Goal: Information Seeking & Learning: Learn about a topic

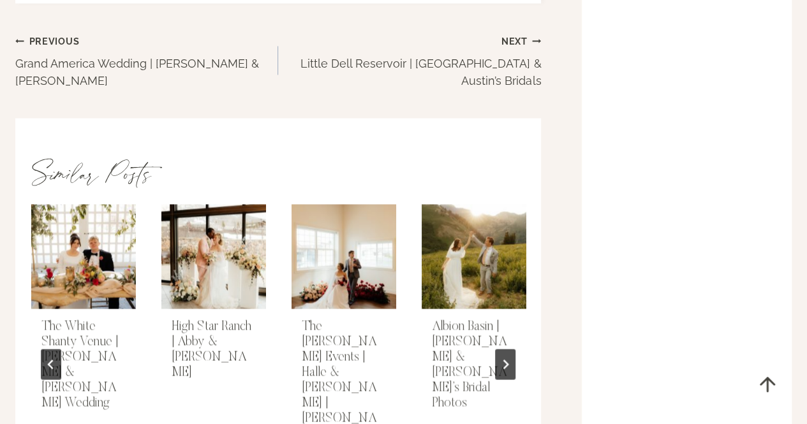
scroll to position [5840, 0]
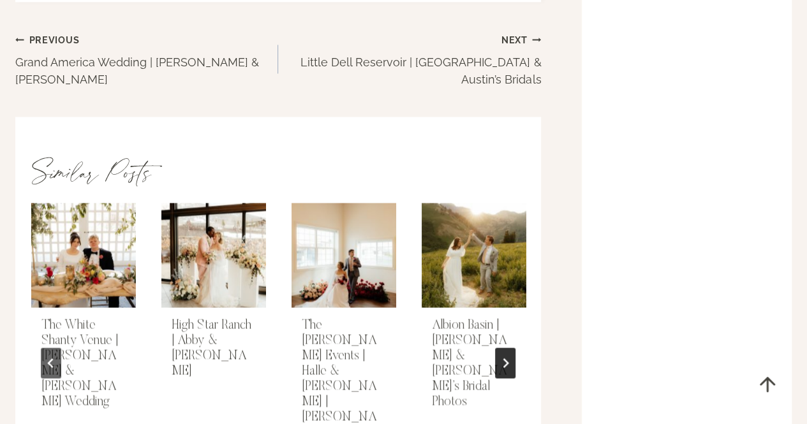
click at [504, 358] on icon "Next" at bounding box center [505, 363] width 10 height 10
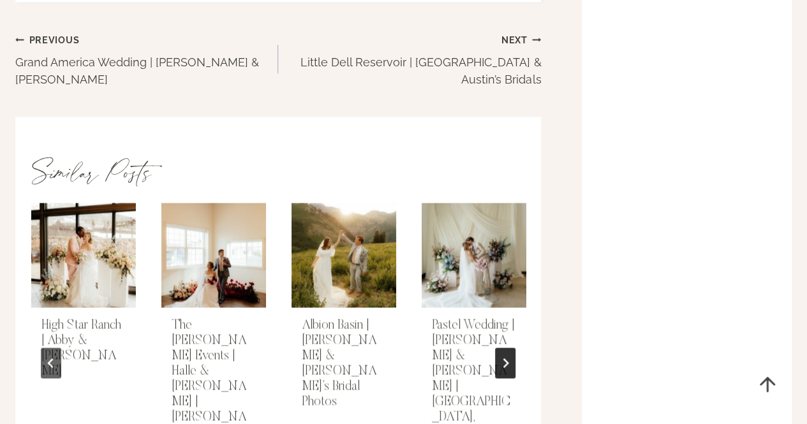
click at [504, 358] on icon "Next" at bounding box center [505, 363] width 10 height 10
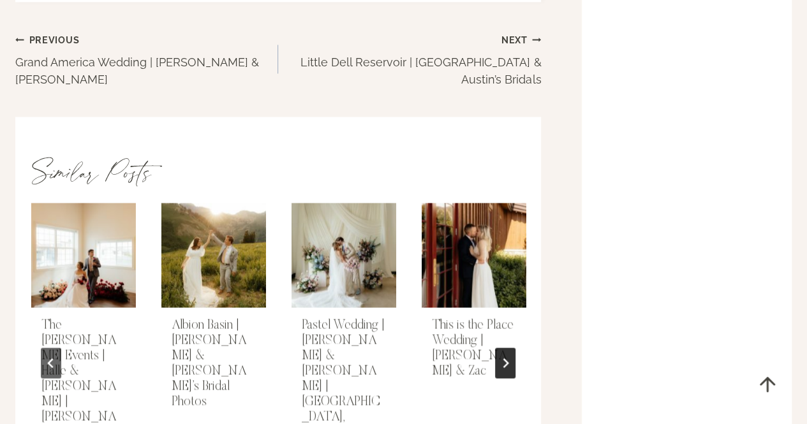
click at [504, 358] on icon "Next" at bounding box center [505, 363] width 10 height 10
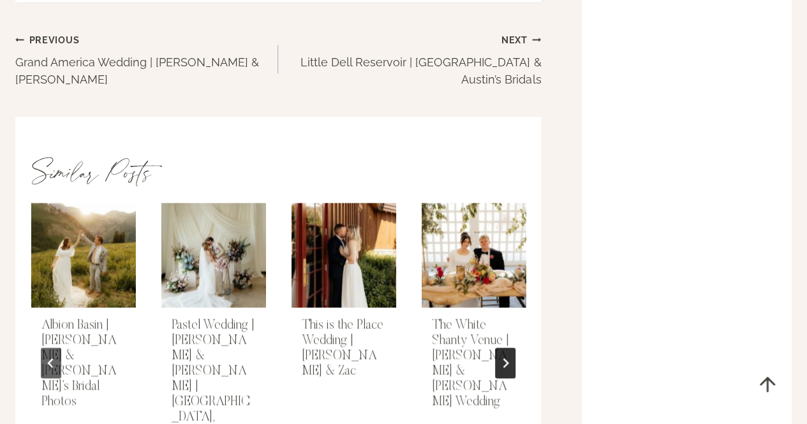
click at [504, 358] on icon "Next" at bounding box center [505, 363] width 10 height 10
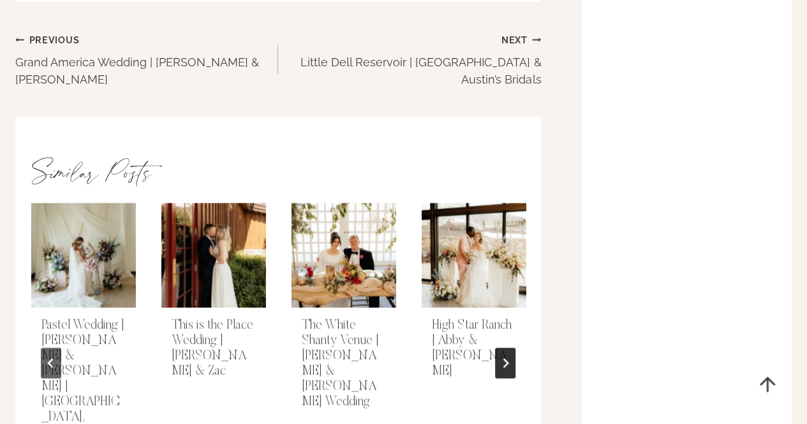
click at [504, 358] on icon "Next" at bounding box center [505, 363] width 10 height 10
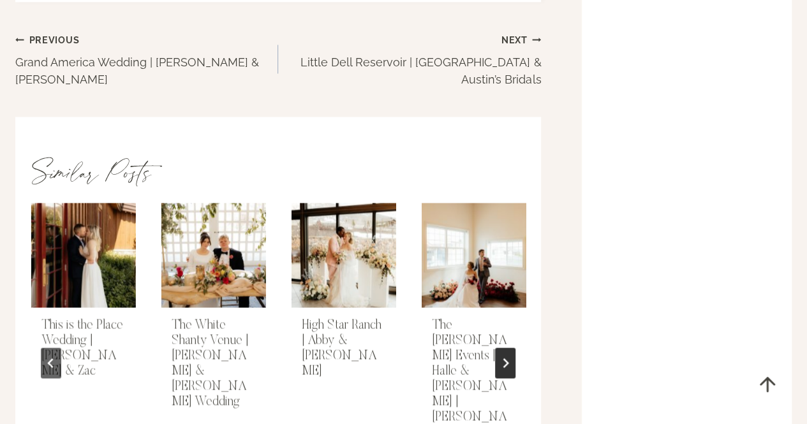
click at [504, 358] on icon "Next" at bounding box center [505, 363] width 10 height 10
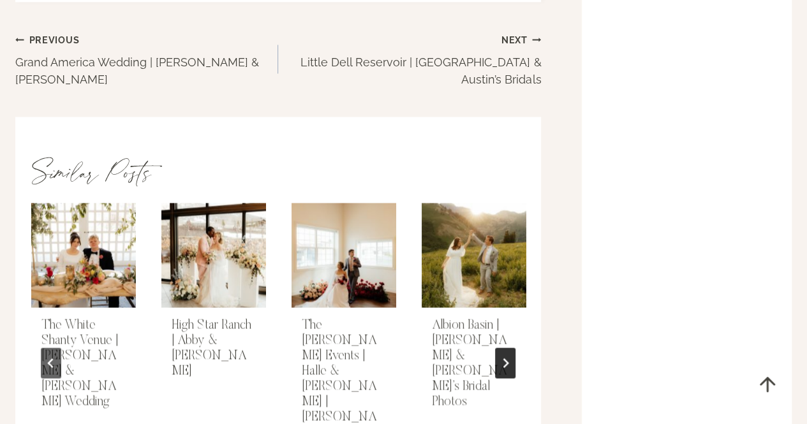
click at [504, 358] on icon "Go to first slide" at bounding box center [505, 363] width 10 height 10
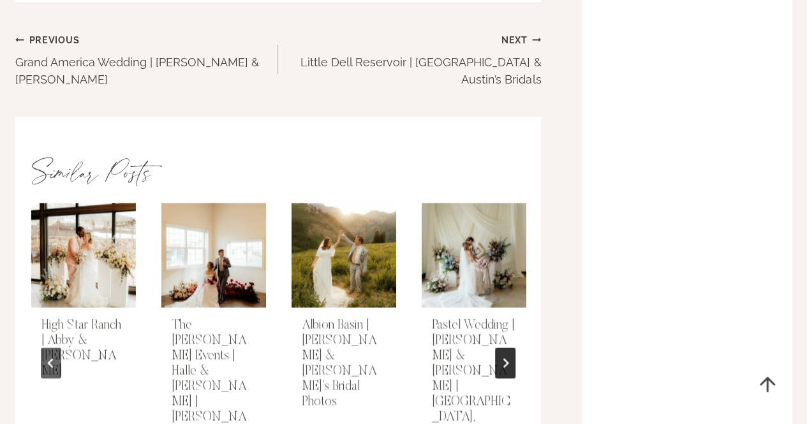
click at [504, 358] on icon "Next" at bounding box center [505, 363] width 10 height 10
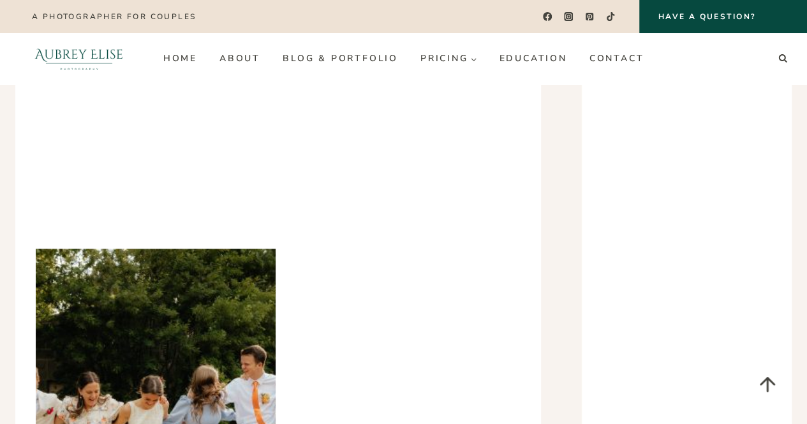
scroll to position [5023, 0]
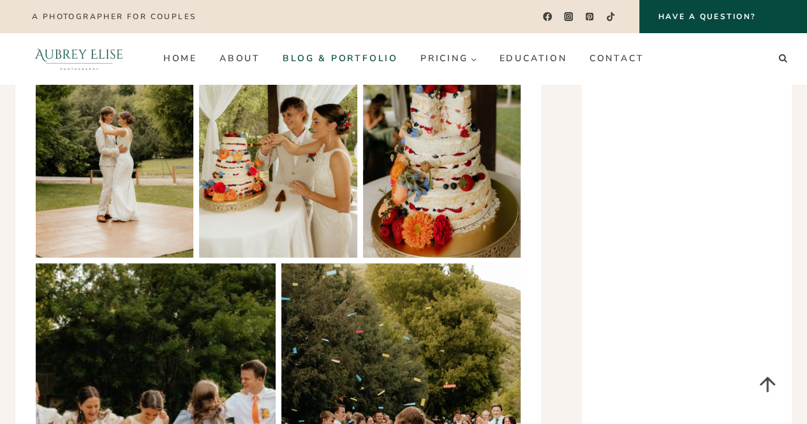
click at [336, 63] on link "Blog & Portfolio" at bounding box center [340, 58] width 138 height 20
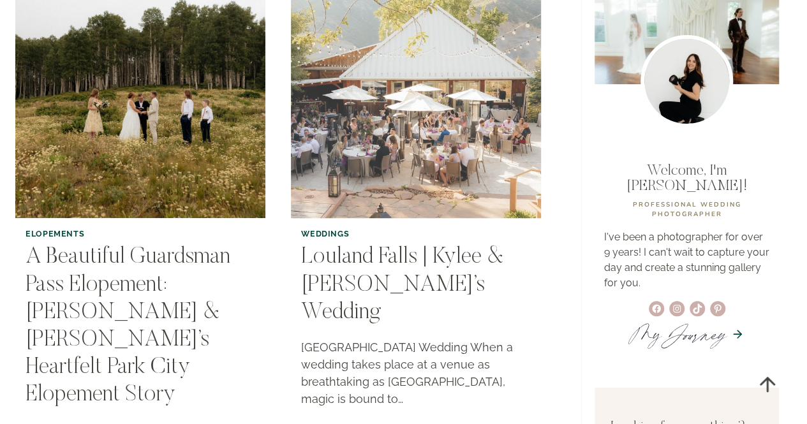
scroll to position [138, 0]
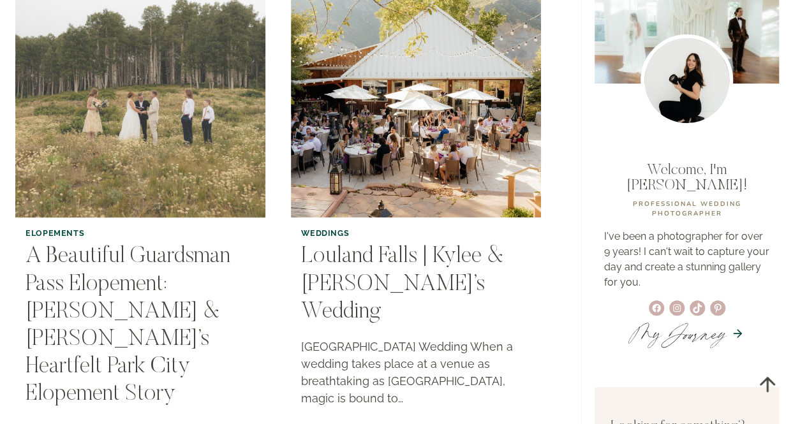
click at [202, 172] on img "A Beautiful Guardsman Pass Elopement: Michelle & Matt’s Heartfelt Park City Elo…" at bounding box center [140, 92] width 255 height 255
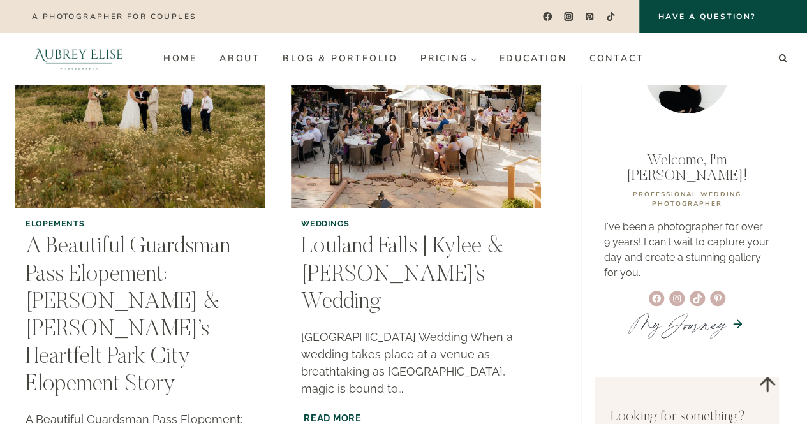
scroll to position [144, 0]
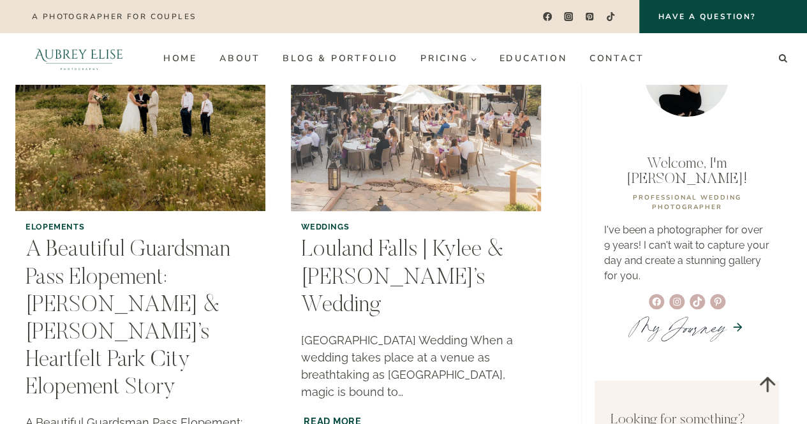
click at [381, 162] on img "Louland Falls | Kylee & Dax’s Wedding" at bounding box center [415, 86] width 255 height 255
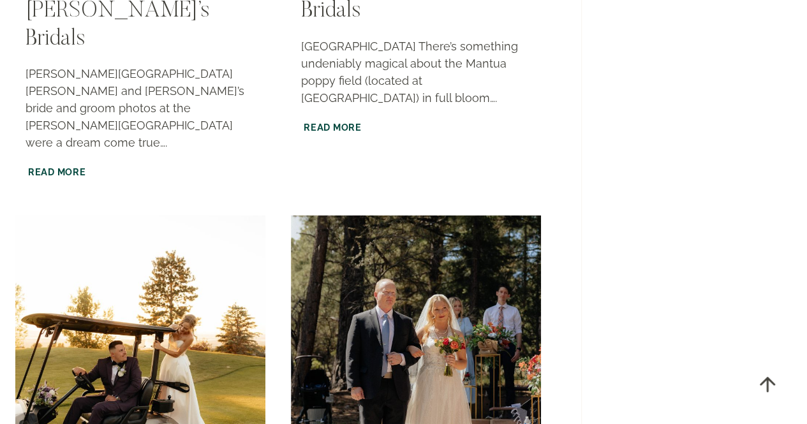
scroll to position [1622, 0]
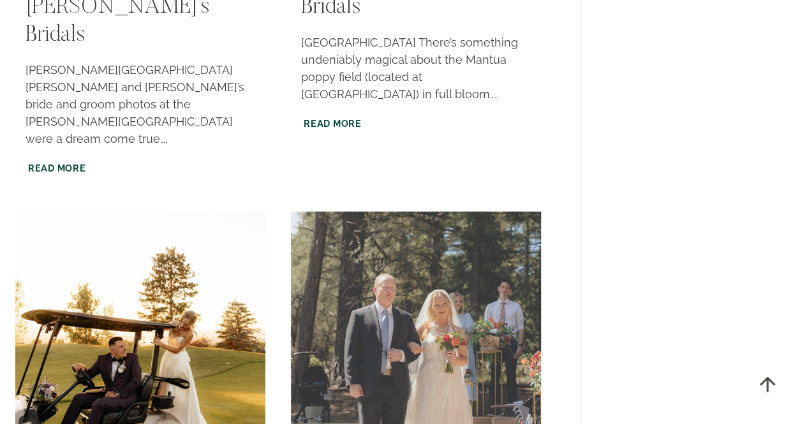
click at [413, 209] on img "Pine Valley Amphitheater Wedding | Madison & Logan" at bounding box center [415, 336] width 255 height 255
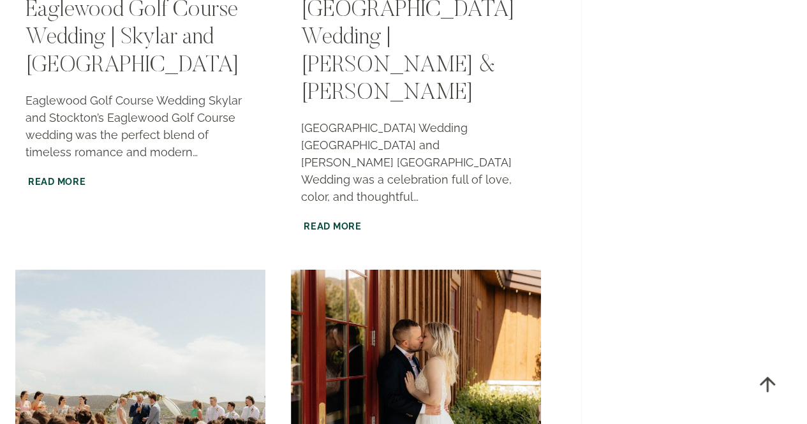
scroll to position [2113, 0]
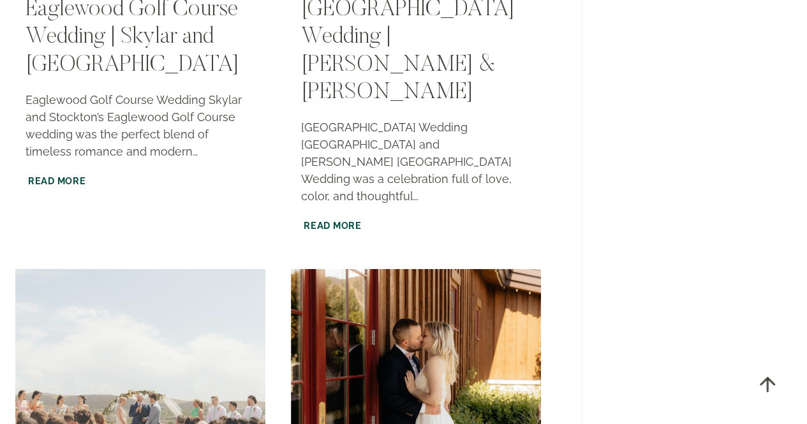
click at [131, 267] on img "The Venue at the Ranches | Timaree & Corbin’s Wedding" at bounding box center [140, 394] width 255 height 255
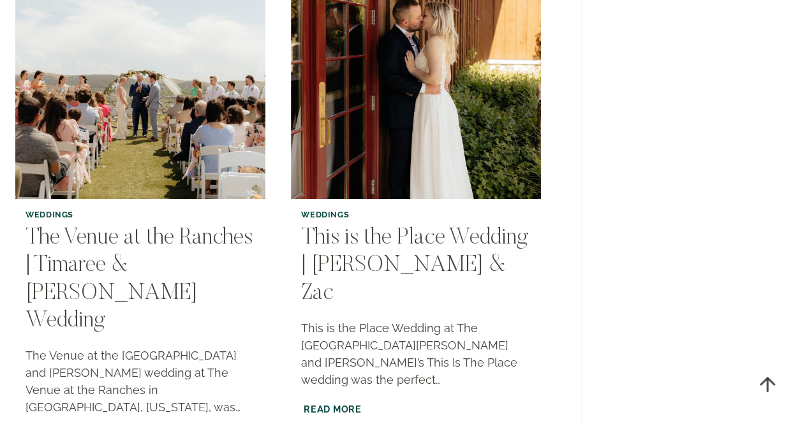
scroll to position [2543, 0]
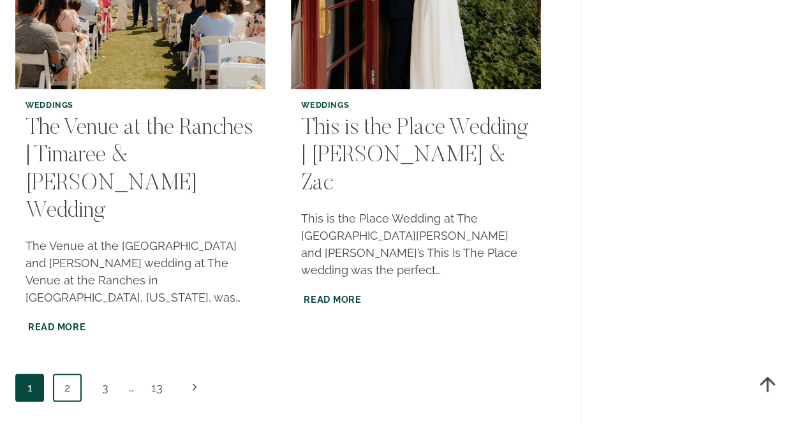
click at [73, 374] on link "2" at bounding box center [67, 388] width 29 height 29
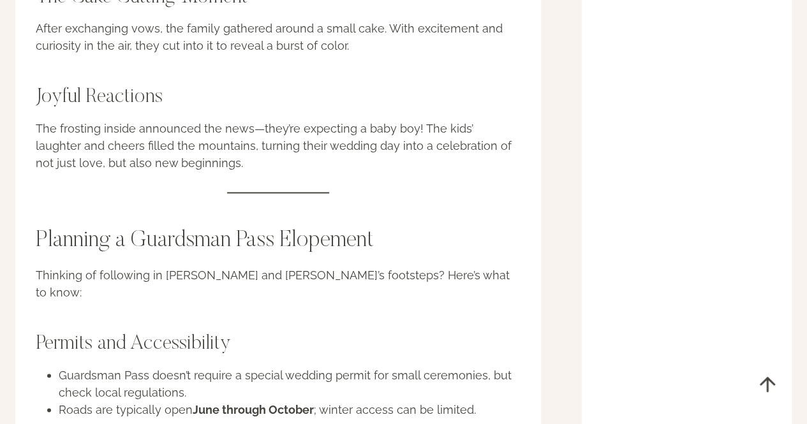
scroll to position [3312, 0]
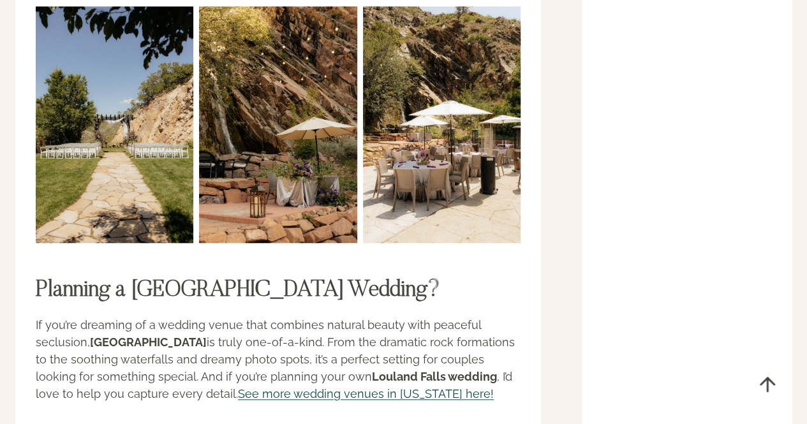
scroll to position [2946, 0]
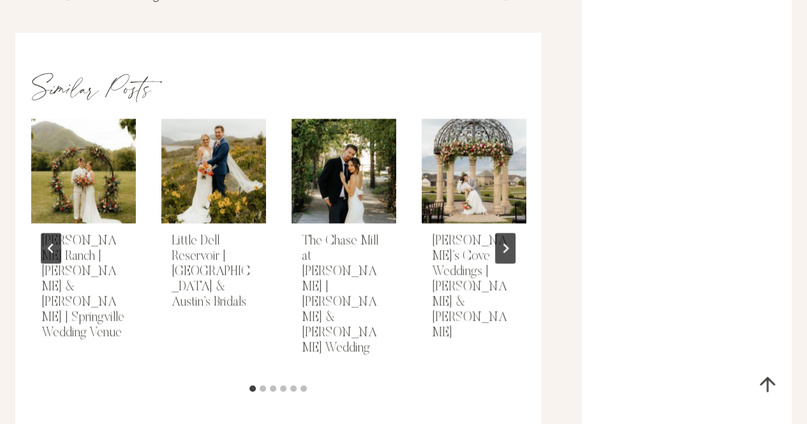
scroll to position [3325, 0]
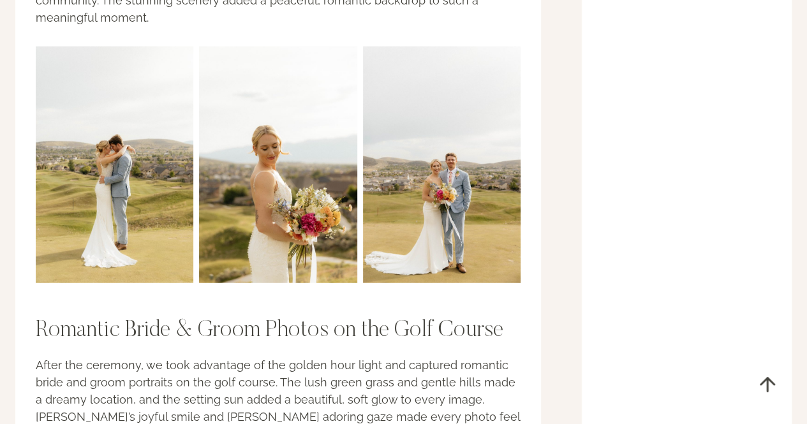
scroll to position [1511, 0]
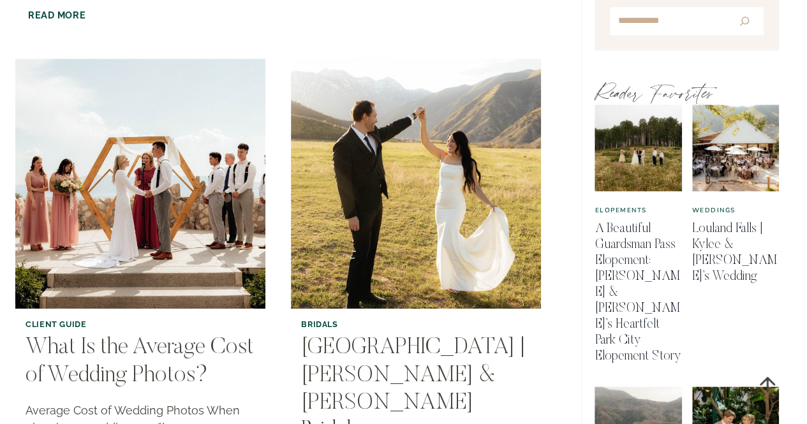
scroll to position [579, 0]
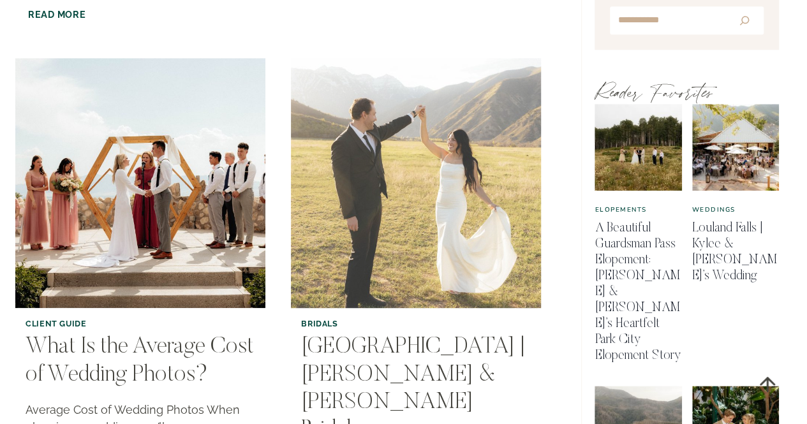
click at [378, 181] on img "Big Springs Park | Corissa & McKay’s Bridals" at bounding box center [415, 182] width 255 height 255
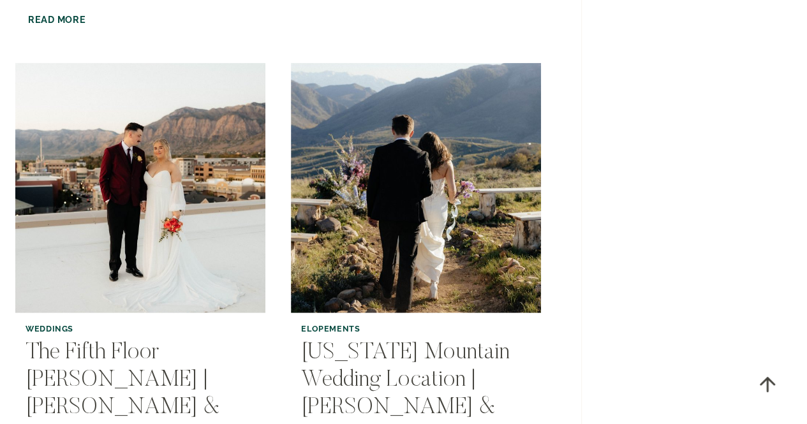
scroll to position [1637, 0]
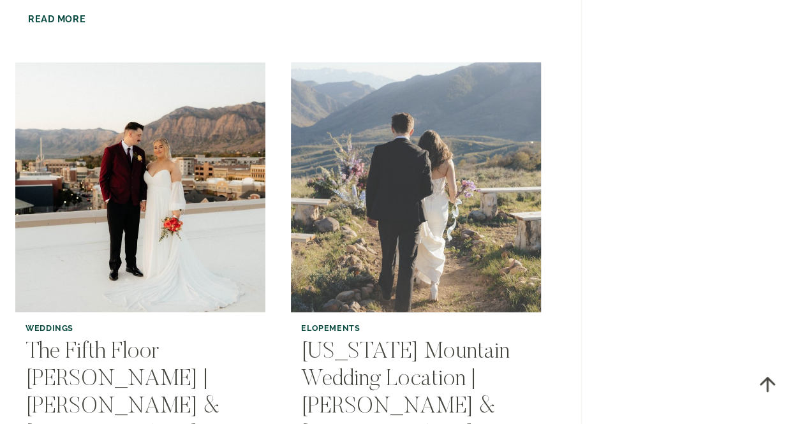
click at [410, 128] on img "Utah Mountain Wedding Location | Johnnie & Jared" at bounding box center [415, 187] width 255 height 255
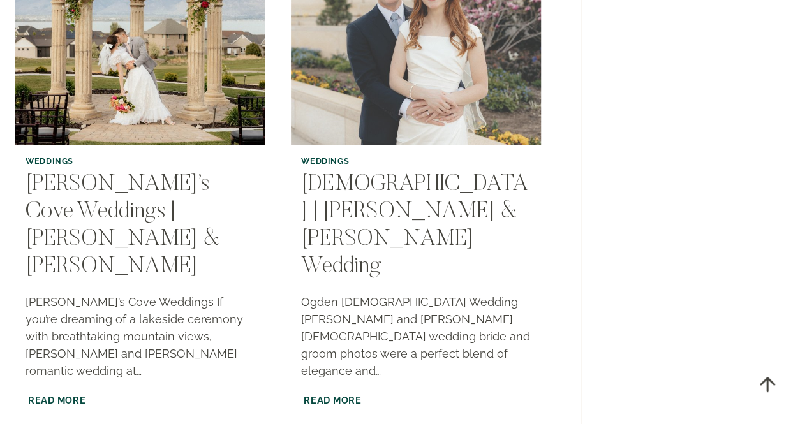
scroll to position [2400, 0]
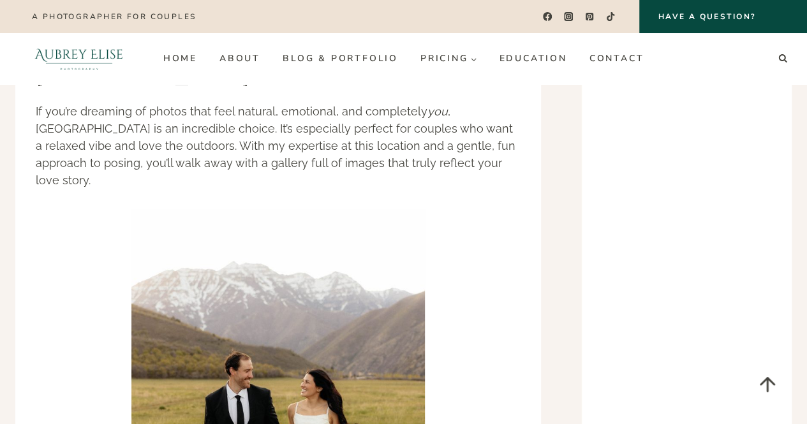
scroll to position [2266, 0]
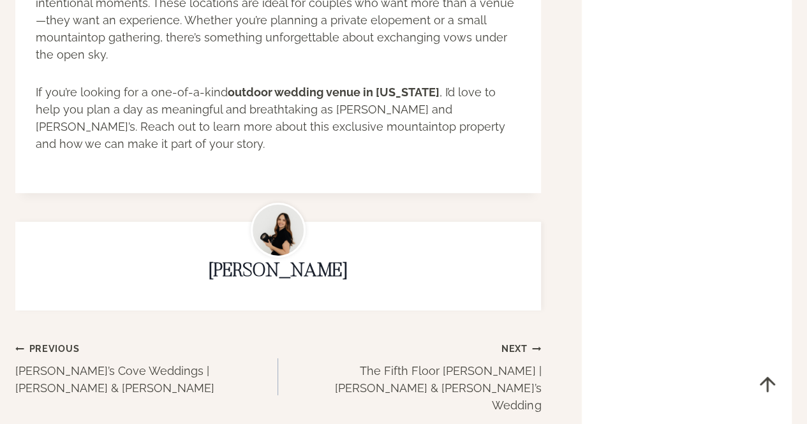
scroll to position [4392, 0]
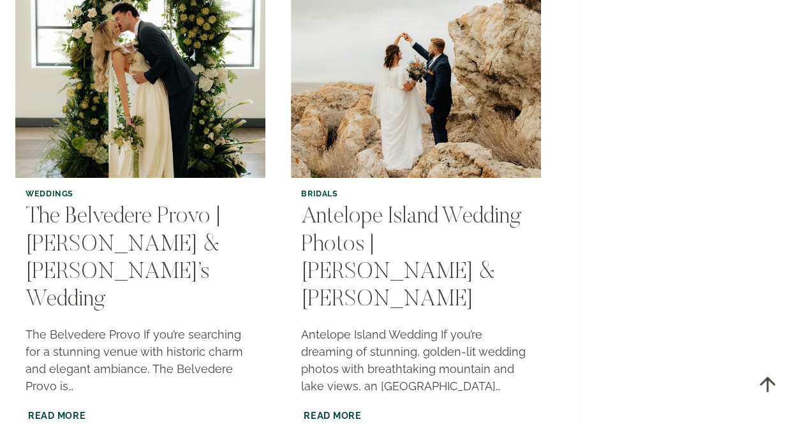
scroll to position [2397, 0]
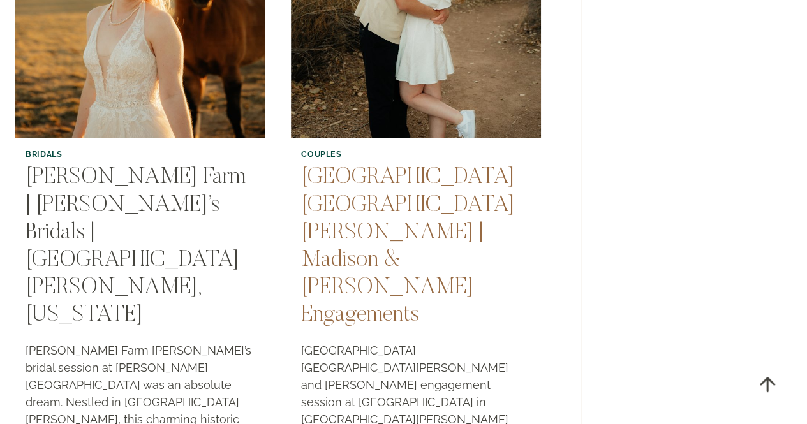
scroll to position [2505, 0]
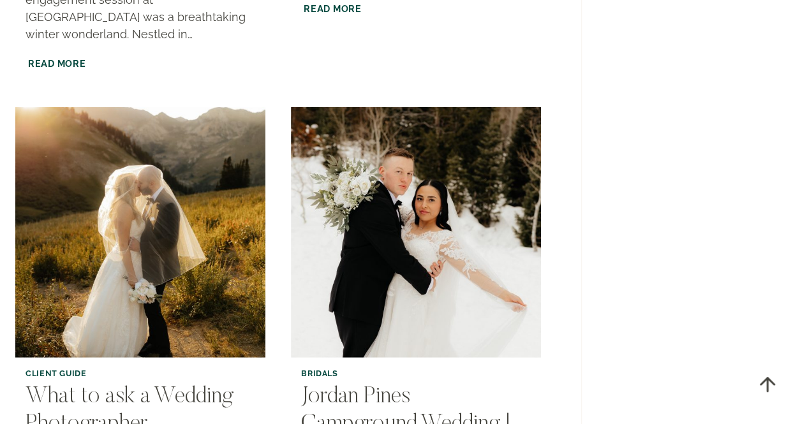
scroll to position [1672, 0]
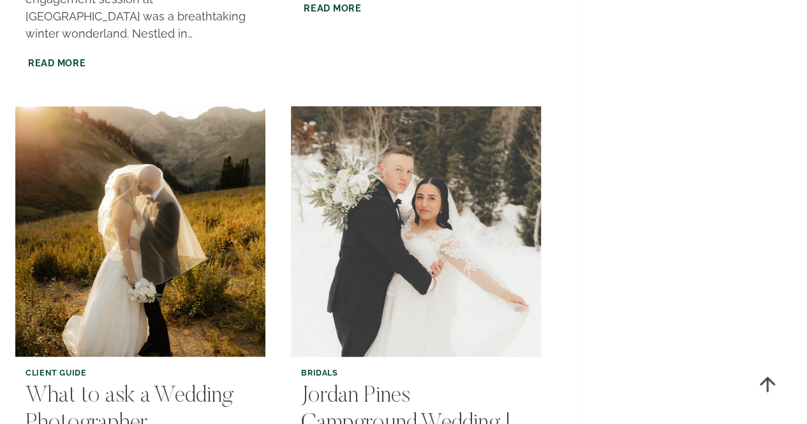
click at [456, 185] on img "Jordan Pines Campground Wedding | Shelly & Logan | Big Cottonwood Canyon" at bounding box center [415, 232] width 255 height 255
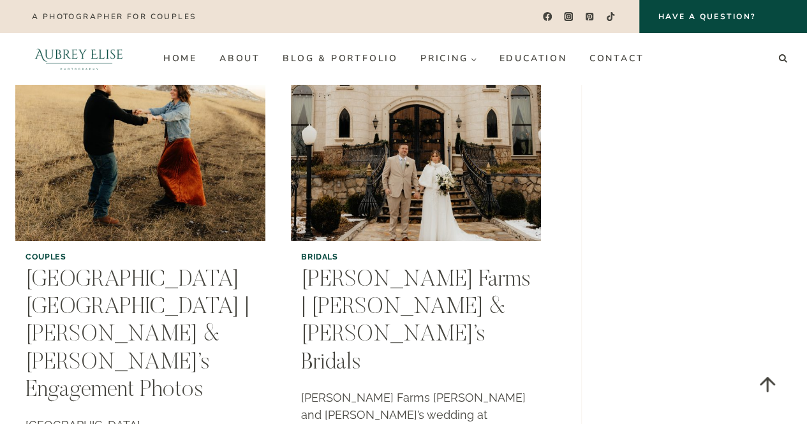
scroll to position [2351, 0]
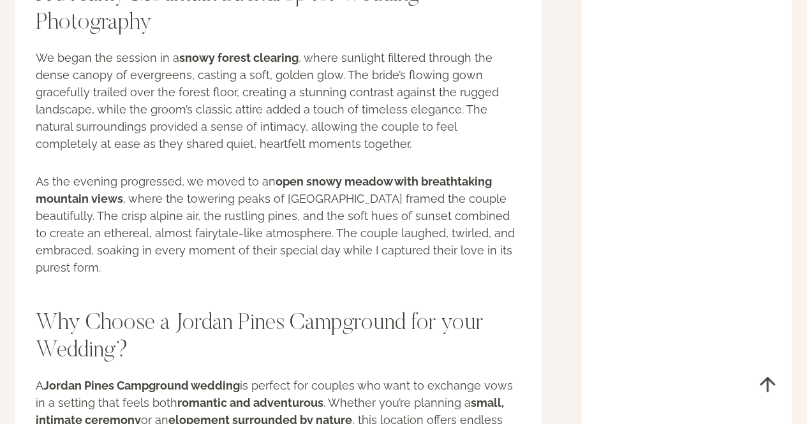
scroll to position [1900, 0]
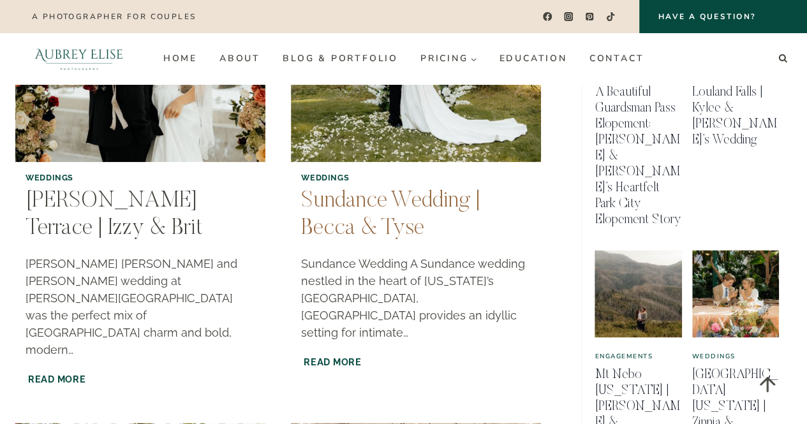
scroll to position [714, 0]
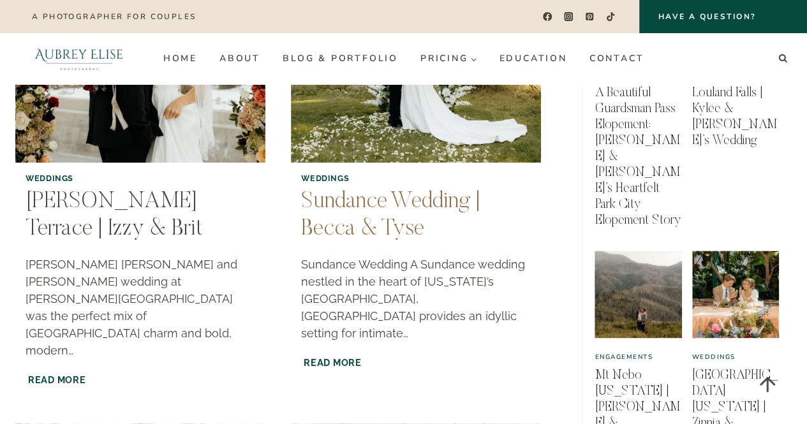
click at [381, 191] on link "Sundance Wedding | Becca & Tyse" at bounding box center [390, 216] width 179 height 50
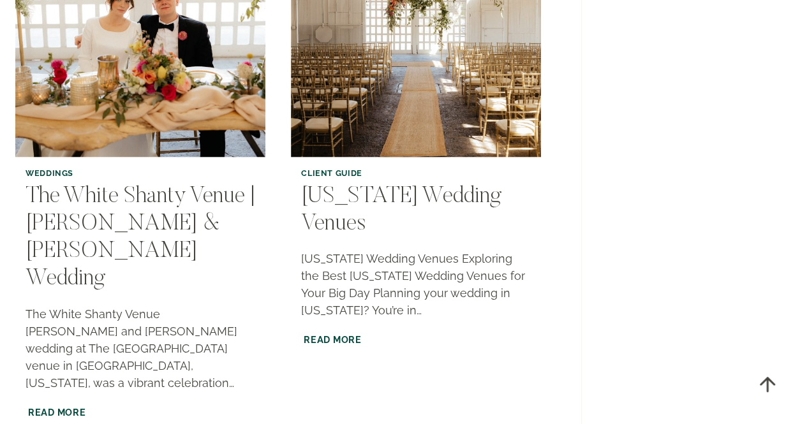
scroll to position [1230, 0]
drag, startPoint x: 397, startPoint y: 284, endPoint x: 413, endPoint y: 249, distance: 37.7
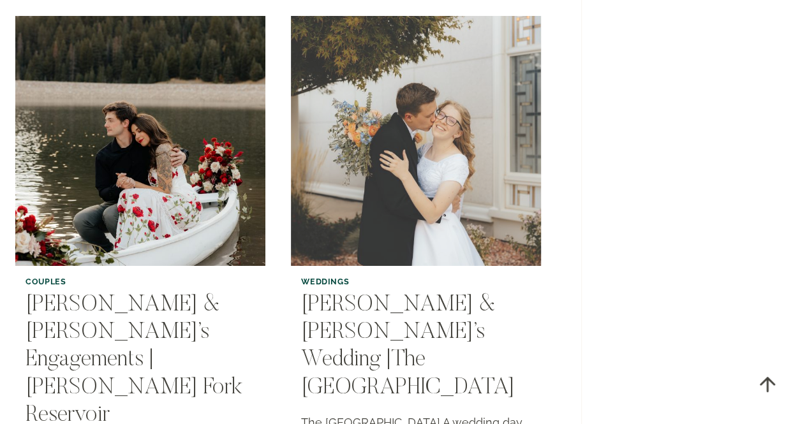
scroll to position [2220, 0]
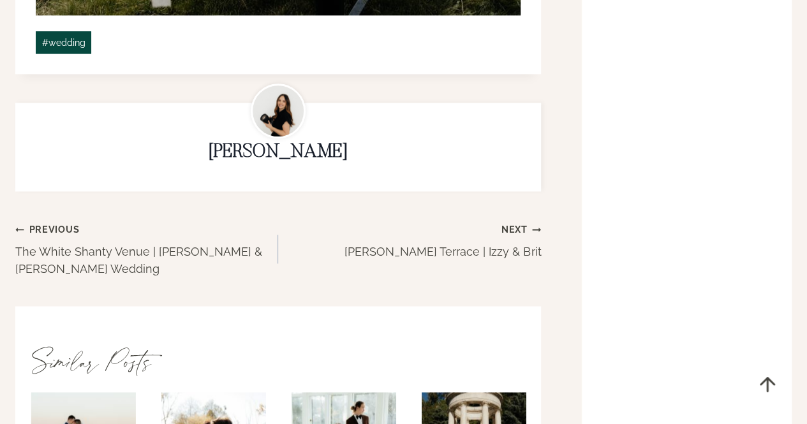
scroll to position [3203, 0]
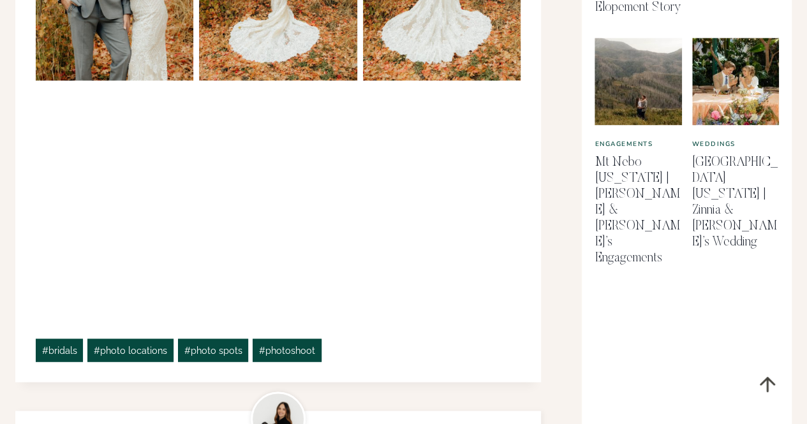
scroll to position [948, 0]
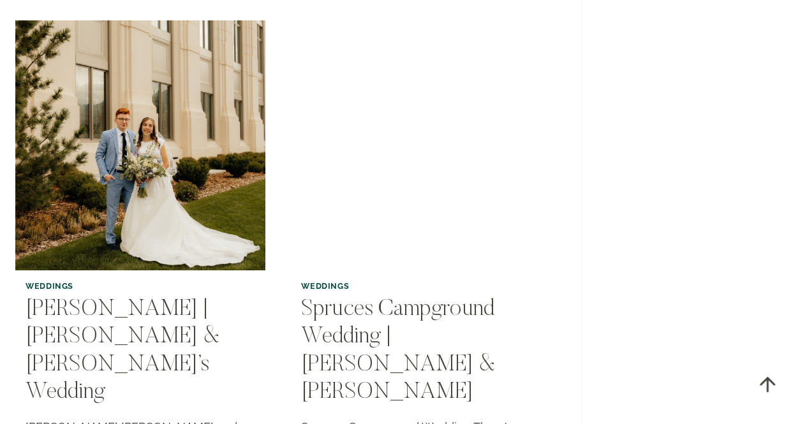
scroll to position [2311, 0]
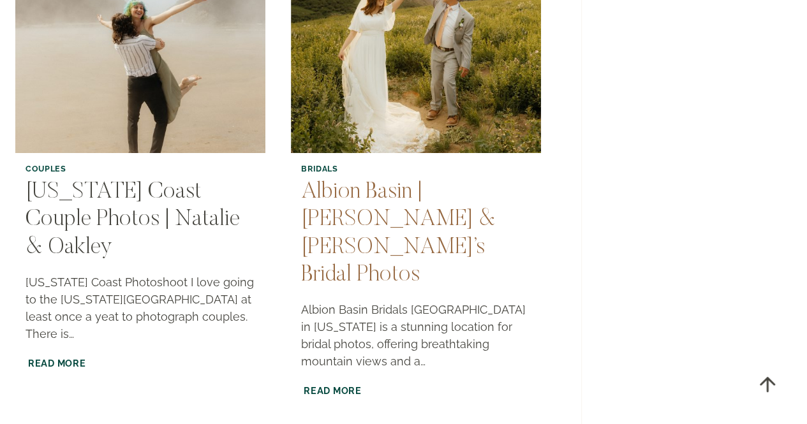
scroll to position [2446, 0]
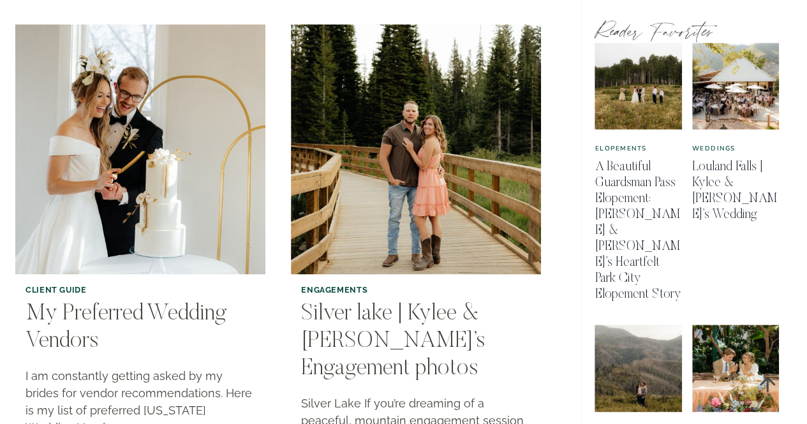
scroll to position [642, 0]
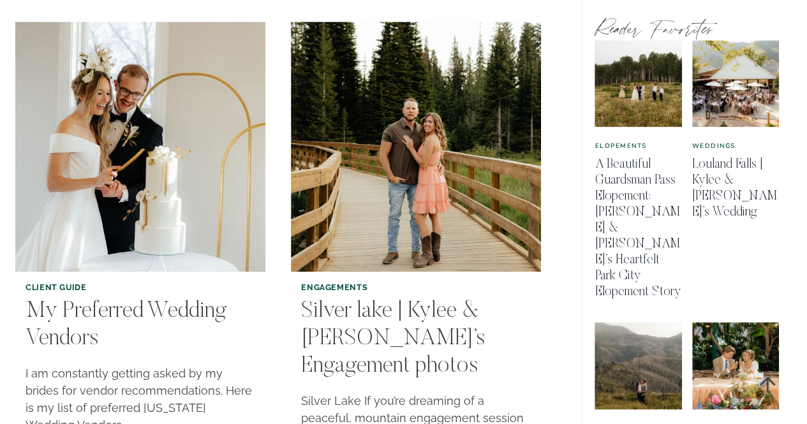
click at [427, 272] on div "engagements Silver lake | Kylee & [PERSON_NAME]’s Engagement photos Silver Lake…" at bounding box center [416, 386] width 250 height 228
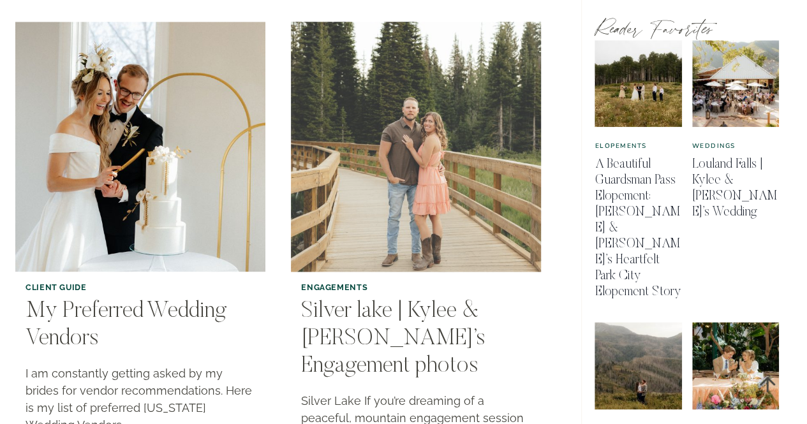
click at [421, 165] on img "Silver lake | Kylee & Dax’s Engagement photos" at bounding box center [415, 146] width 255 height 255
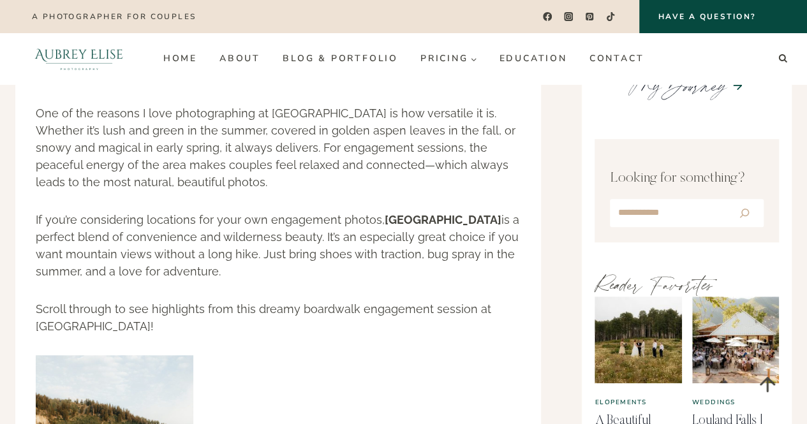
scroll to position [403, 0]
